Goal: Information Seeking & Learning: Learn about a topic

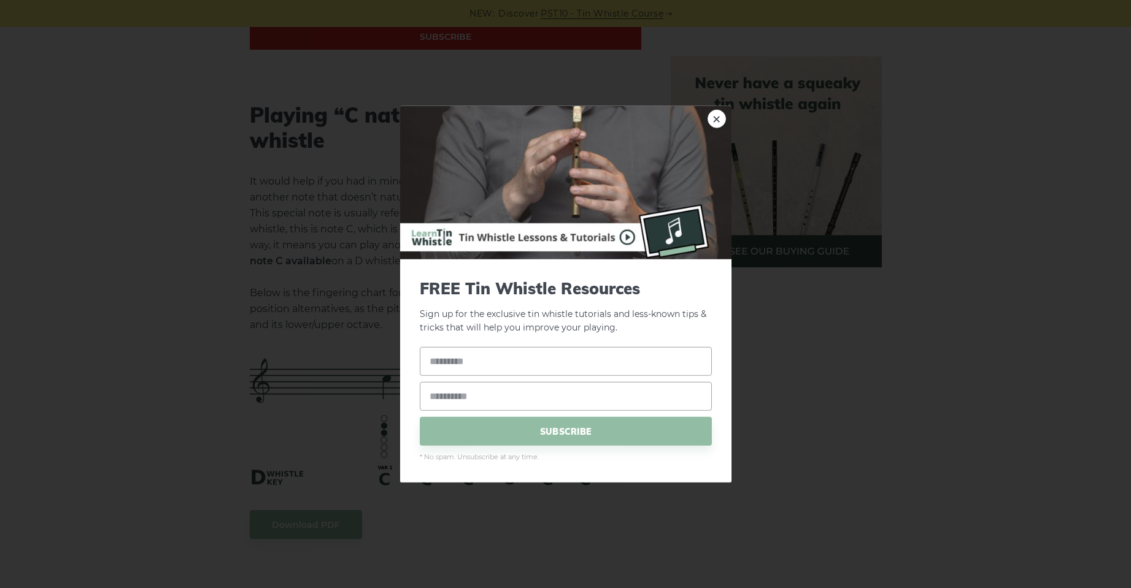
click at [706, 120] on img at bounding box center [565, 182] width 331 height 153
click at [715, 121] on link "×" at bounding box center [716, 118] width 18 height 18
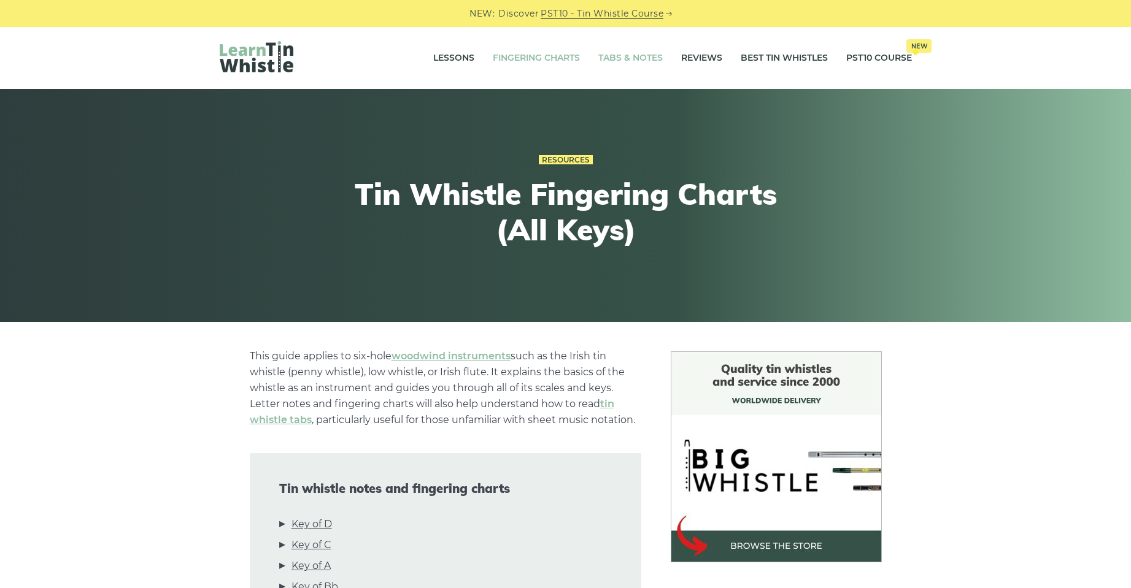
click at [622, 63] on link "Tabs & Notes" at bounding box center [630, 58] width 64 height 31
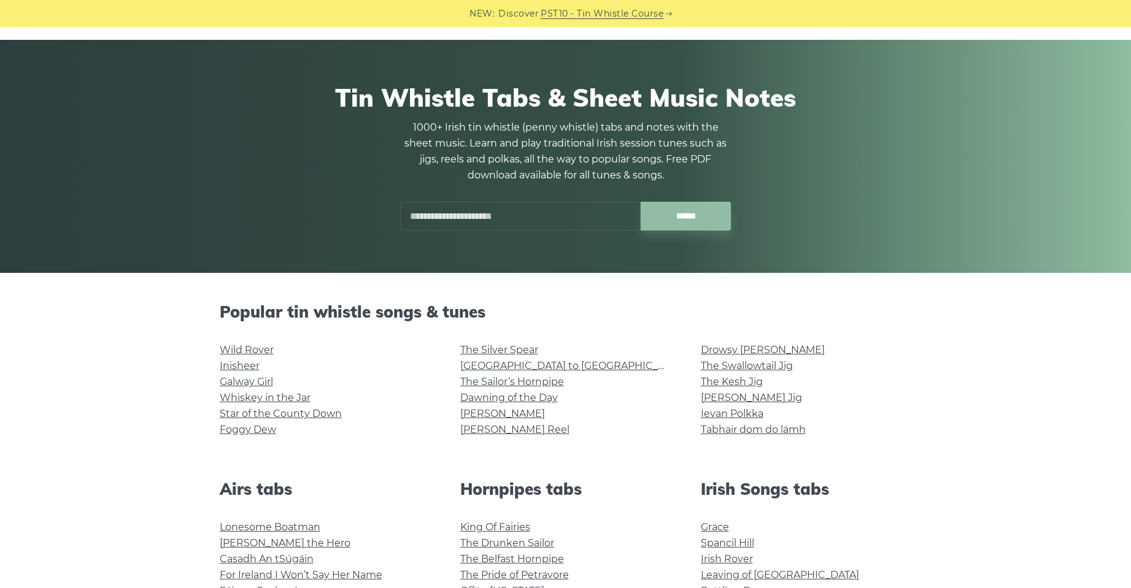
scroll to position [245, 0]
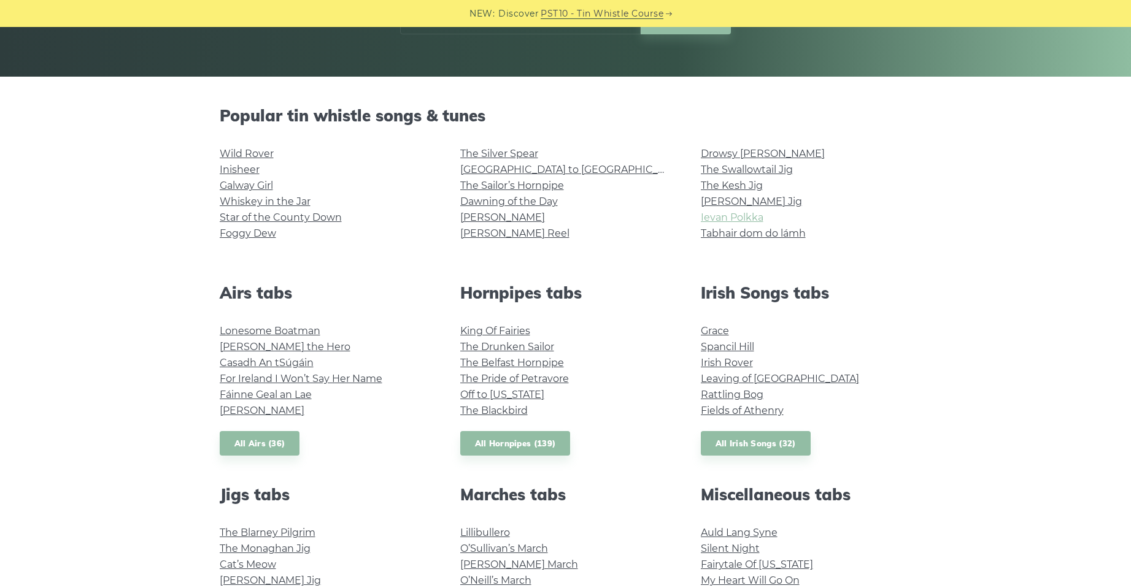
click at [726, 215] on link "Ievan Polkka" at bounding box center [732, 218] width 63 height 12
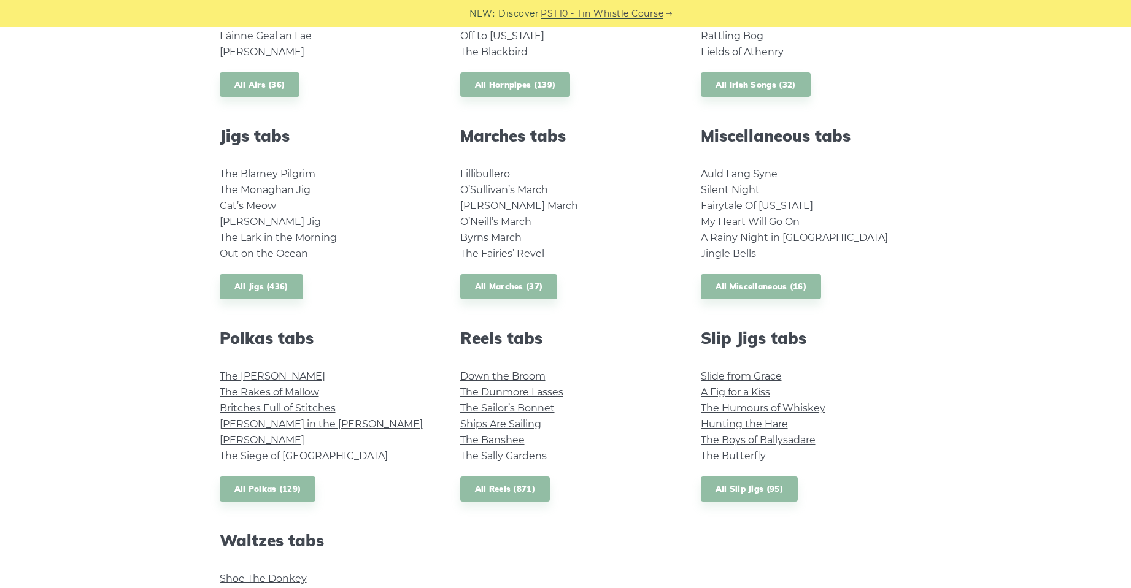
scroll to position [552, 0]
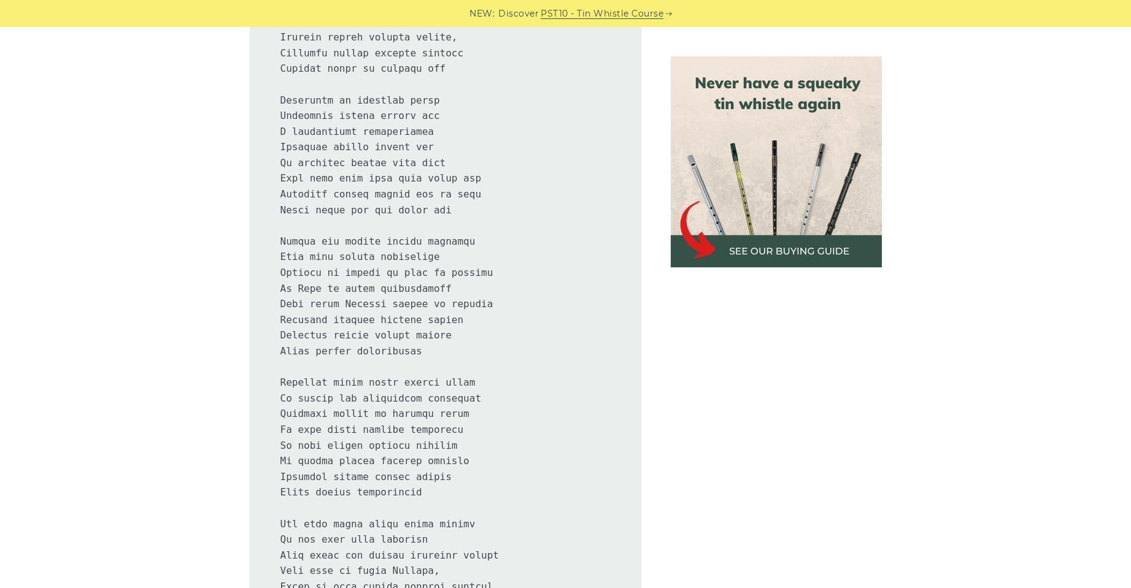
scroll to position [1779, 0]
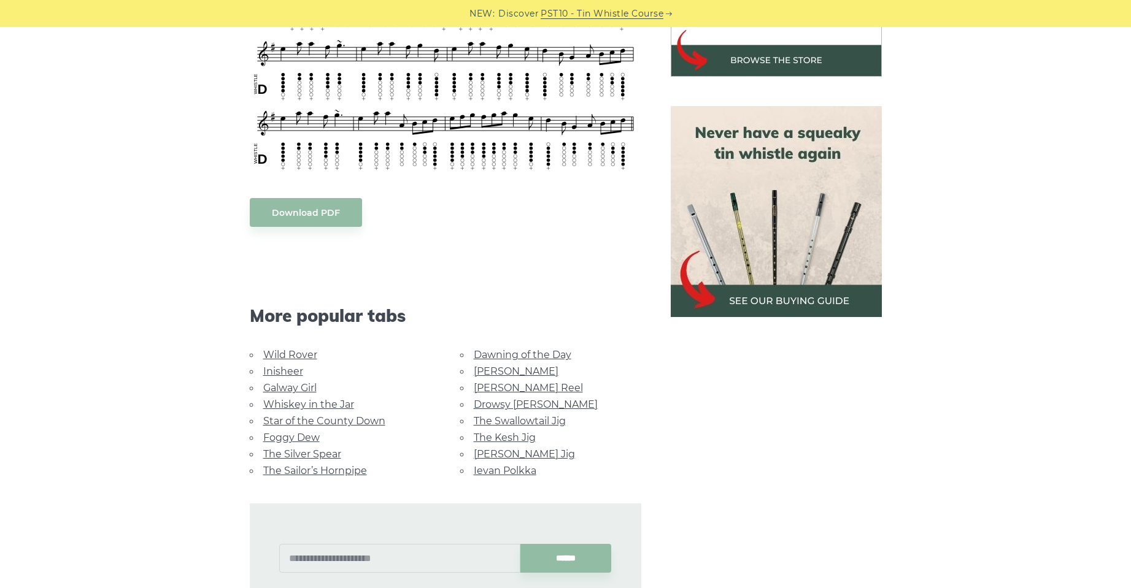
scroll to position [491, 0]
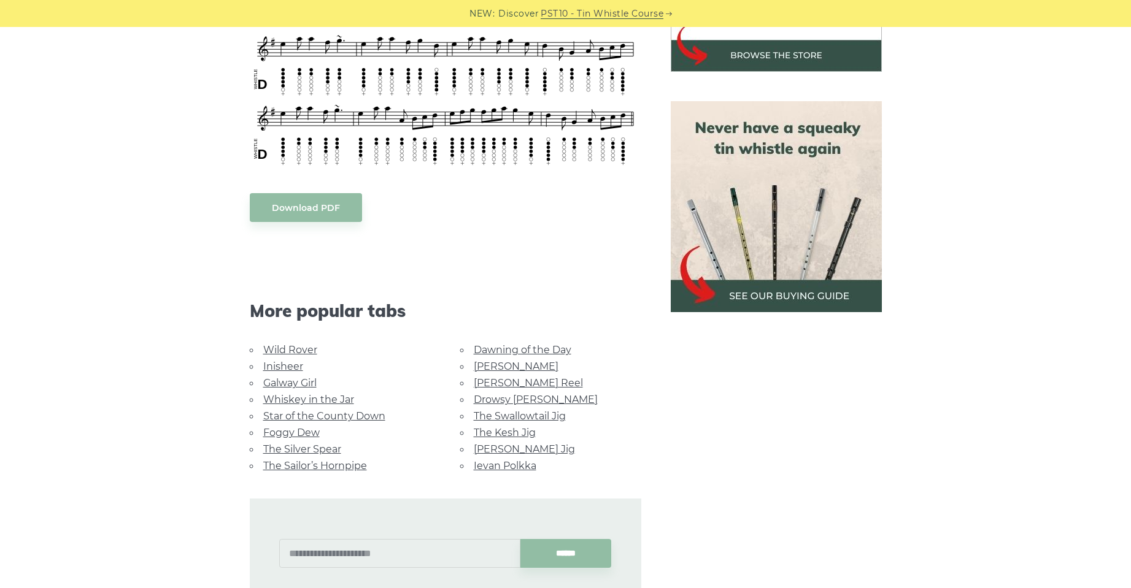
click at [536, 410] on link "The Swallowtail Jig" at bounding box center [520, 416] width 92 height 12
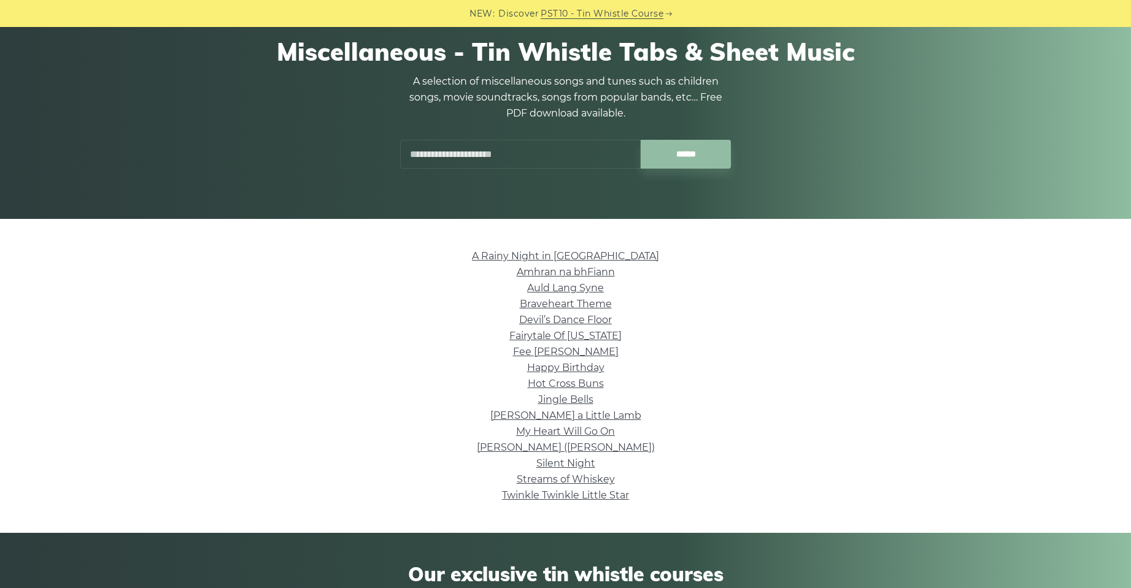
scroll to position [123, 0]
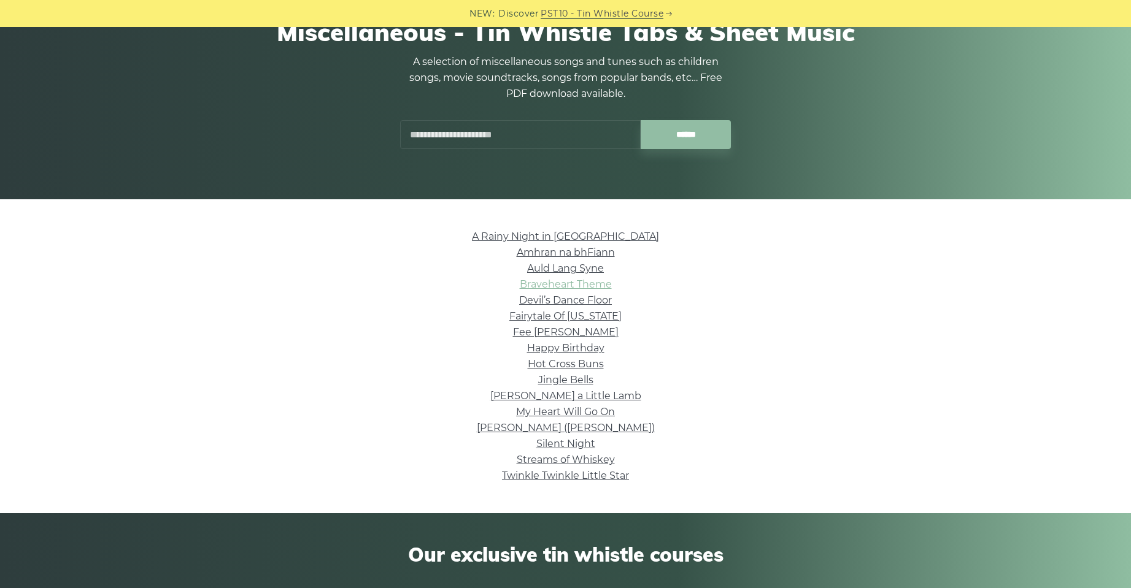
click at [583, 287] on link "Braveheart Theme" at bounding box center [566, 285] width 92 height 12
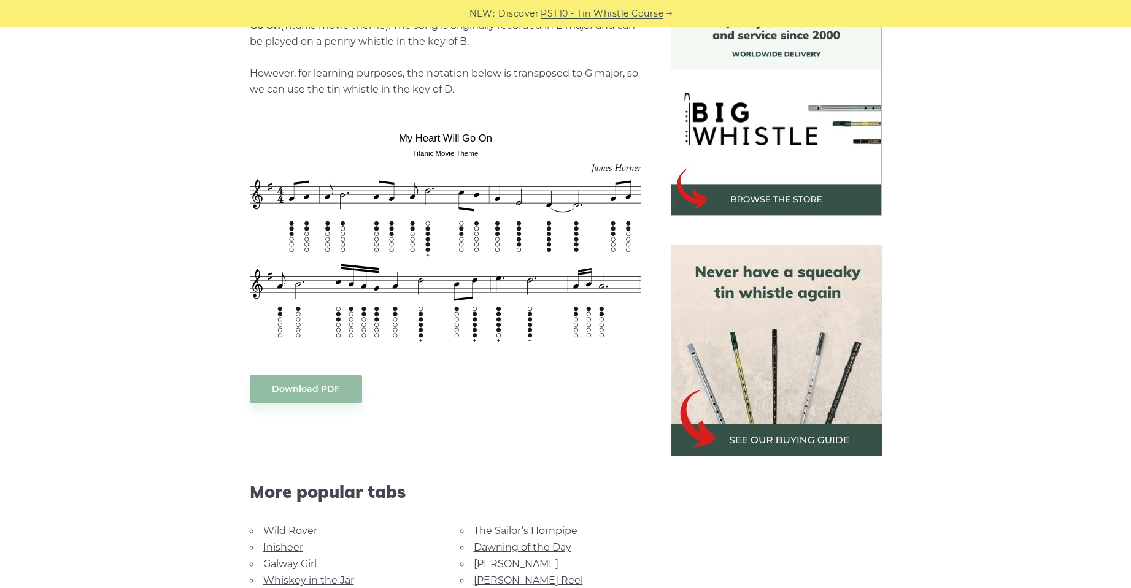
scroll to position [368, 0]
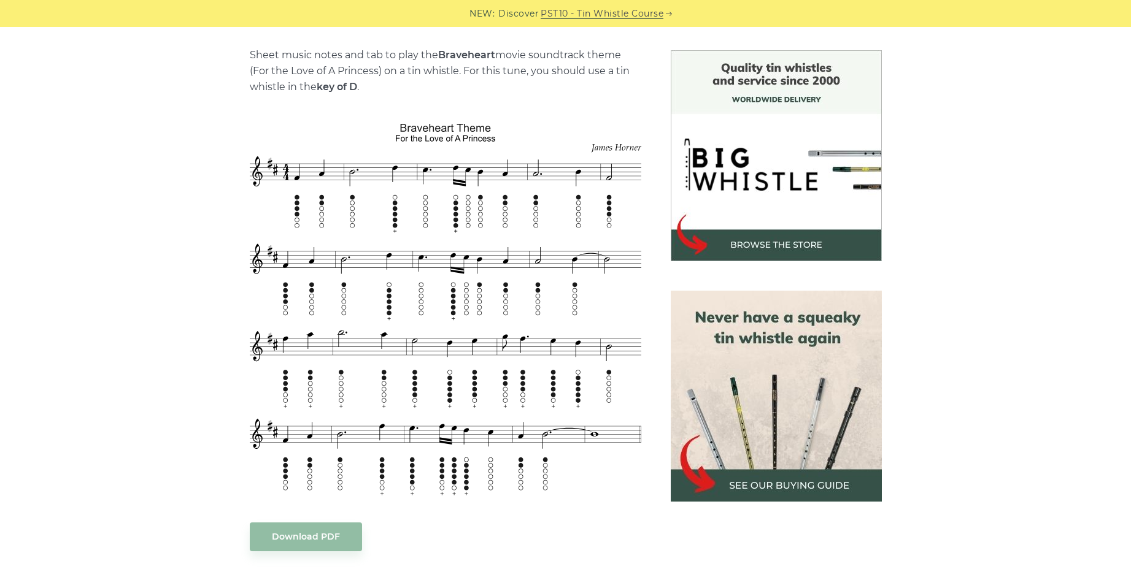
scroll to position [307, 0]
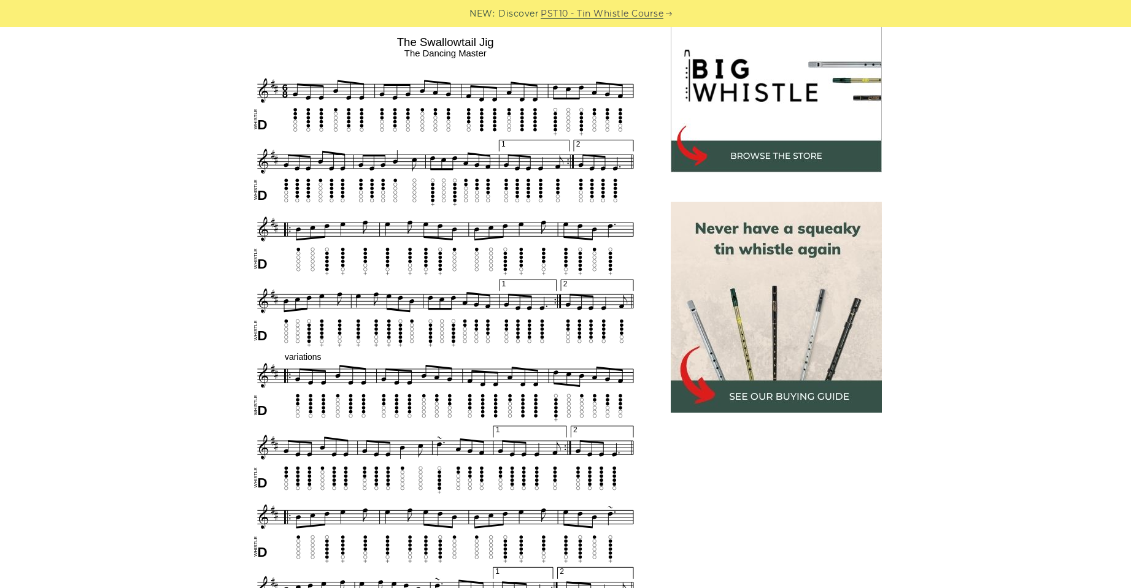
scroll to position [368, 0]
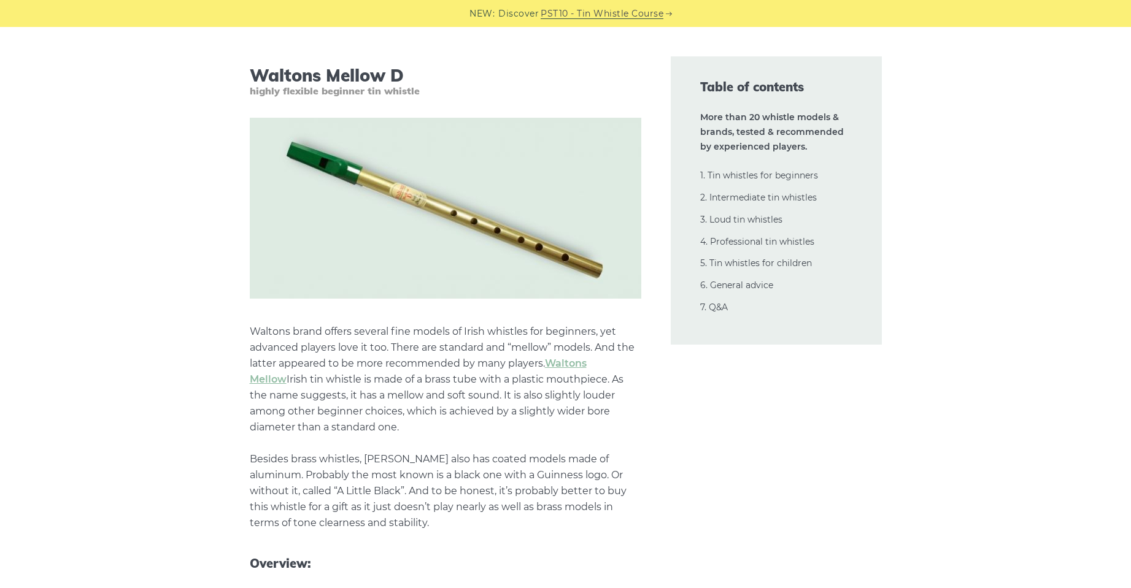
scroll to position [2086, 0]
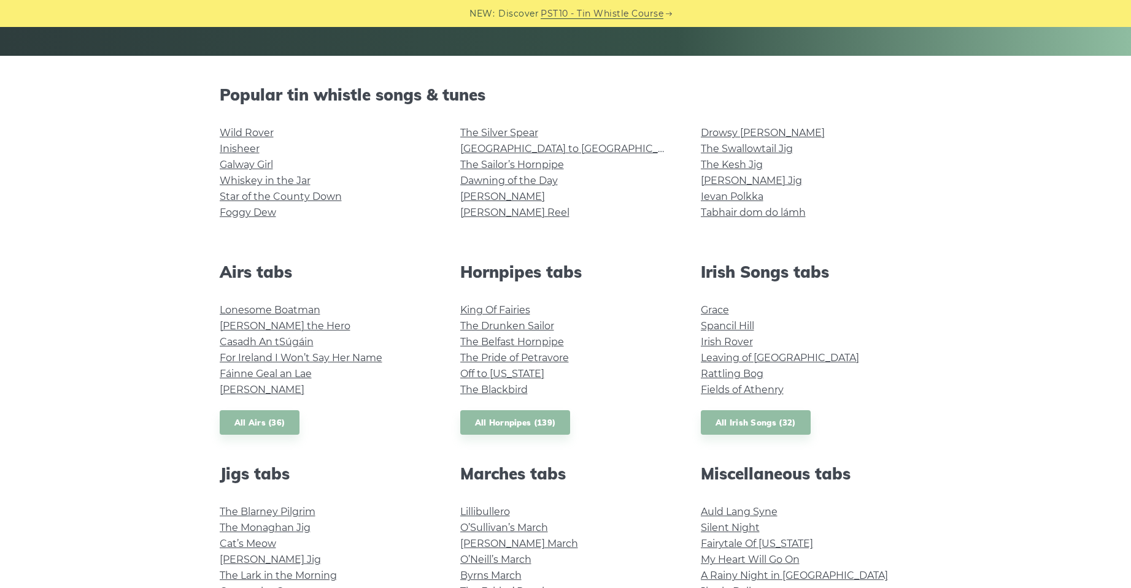
scroll to position [245, 0]
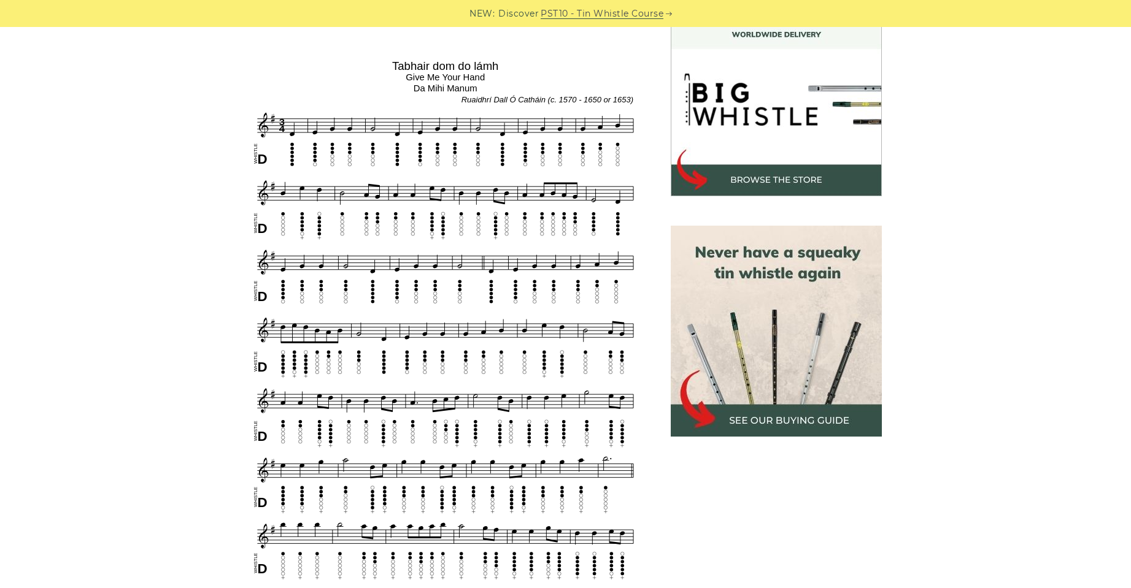
scroll to position [307, 0]
